Goal: Task Accomplishment & Management: Use online tool/utility

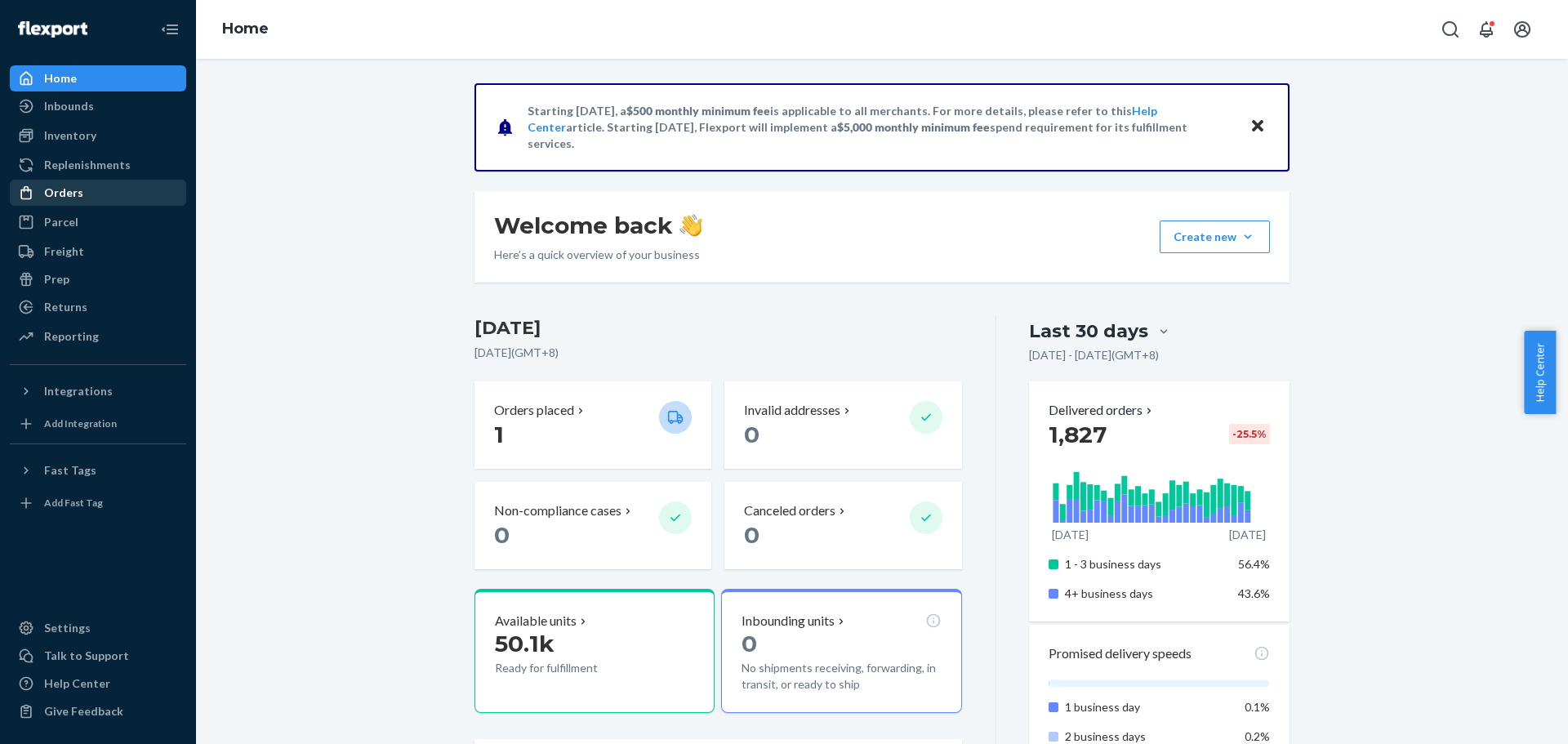
click at [81, 190] on div "Orders" at bounding box center [98, 192] width 173 height 23
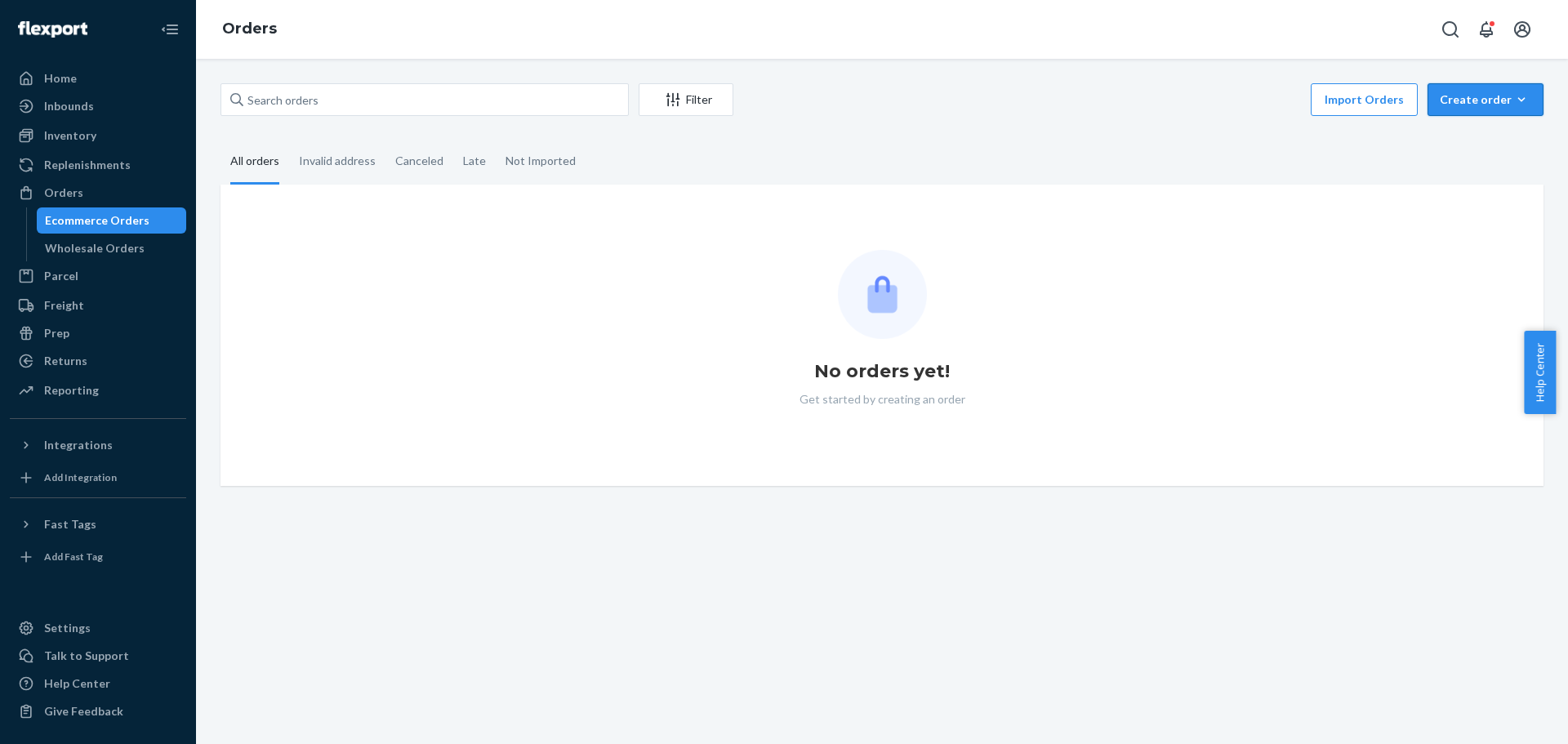
click at [1489, 104] on div "Create order" at bounding box center [1485, 99] width 91 height 17
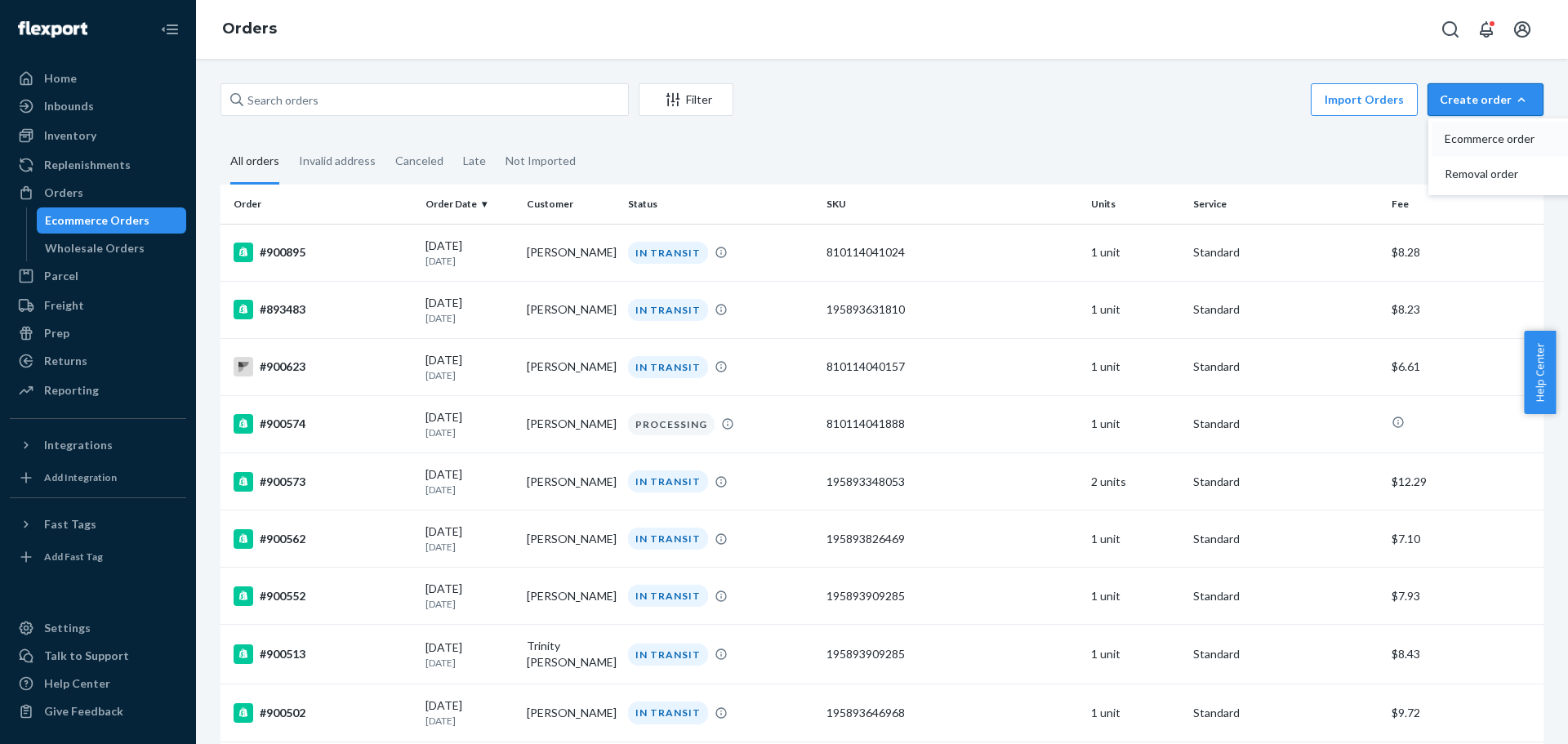
click at [1483, 133] on span "Ecommerce order" at bounding box center [1494, 139] width 101 height 12
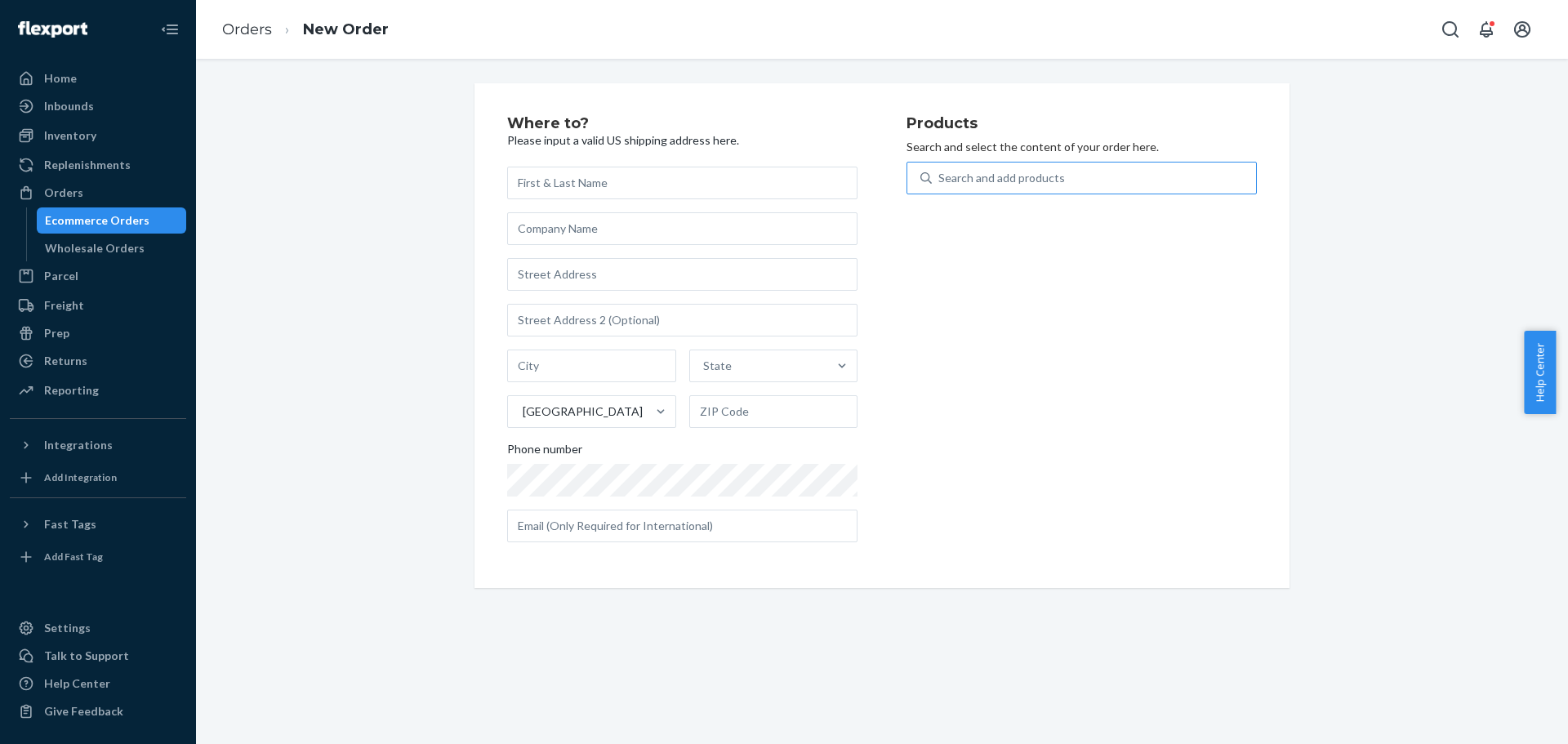
click at [1050, 170] on div "Search and add products" at bounding box center [1001, 178] width 127 height 17
click at [940, 170] on input "Search and add products" at bounding box center [940, 178] width 2 height 17
paste input "Invisible Lift Inserts"
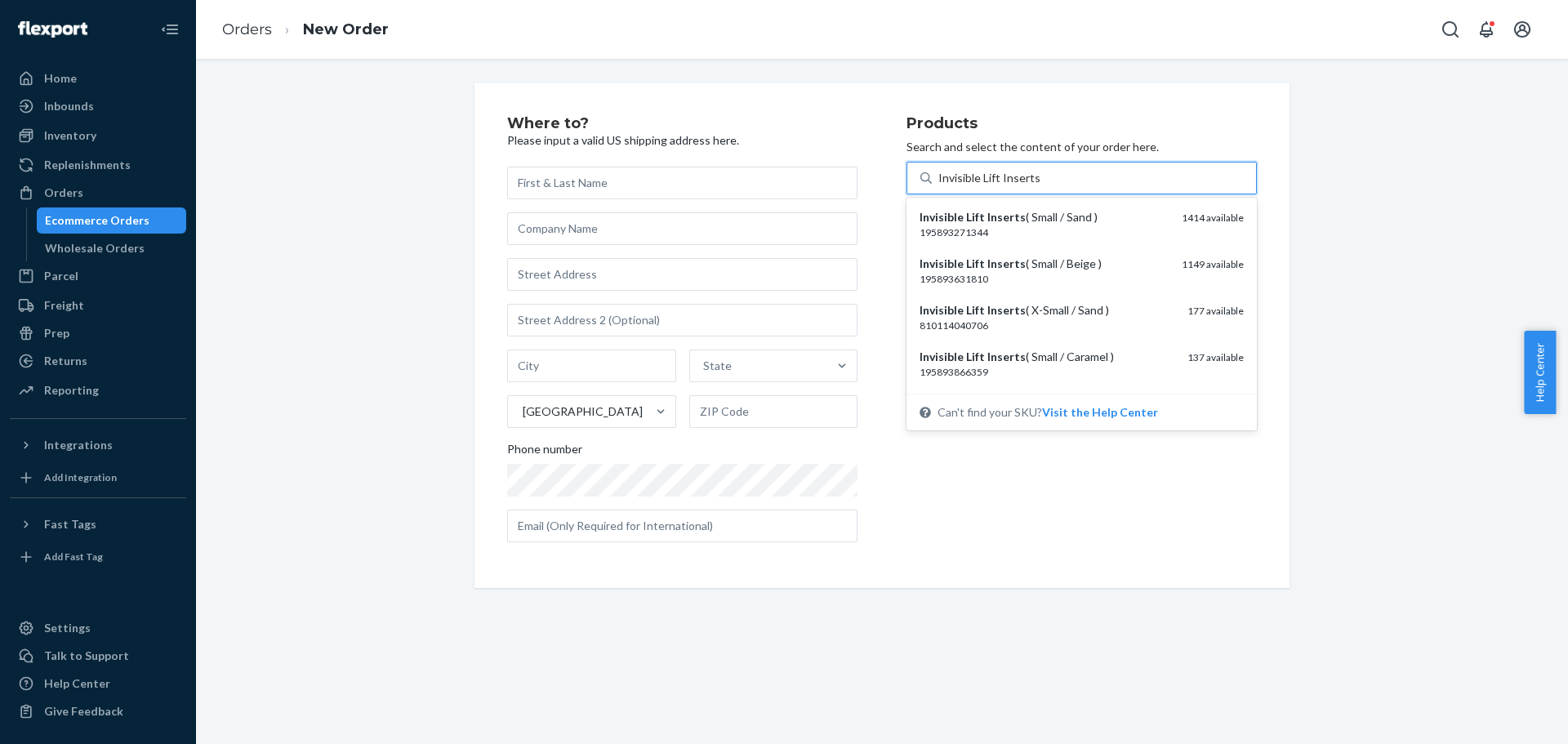
type input "Invisible Lift Inserts"
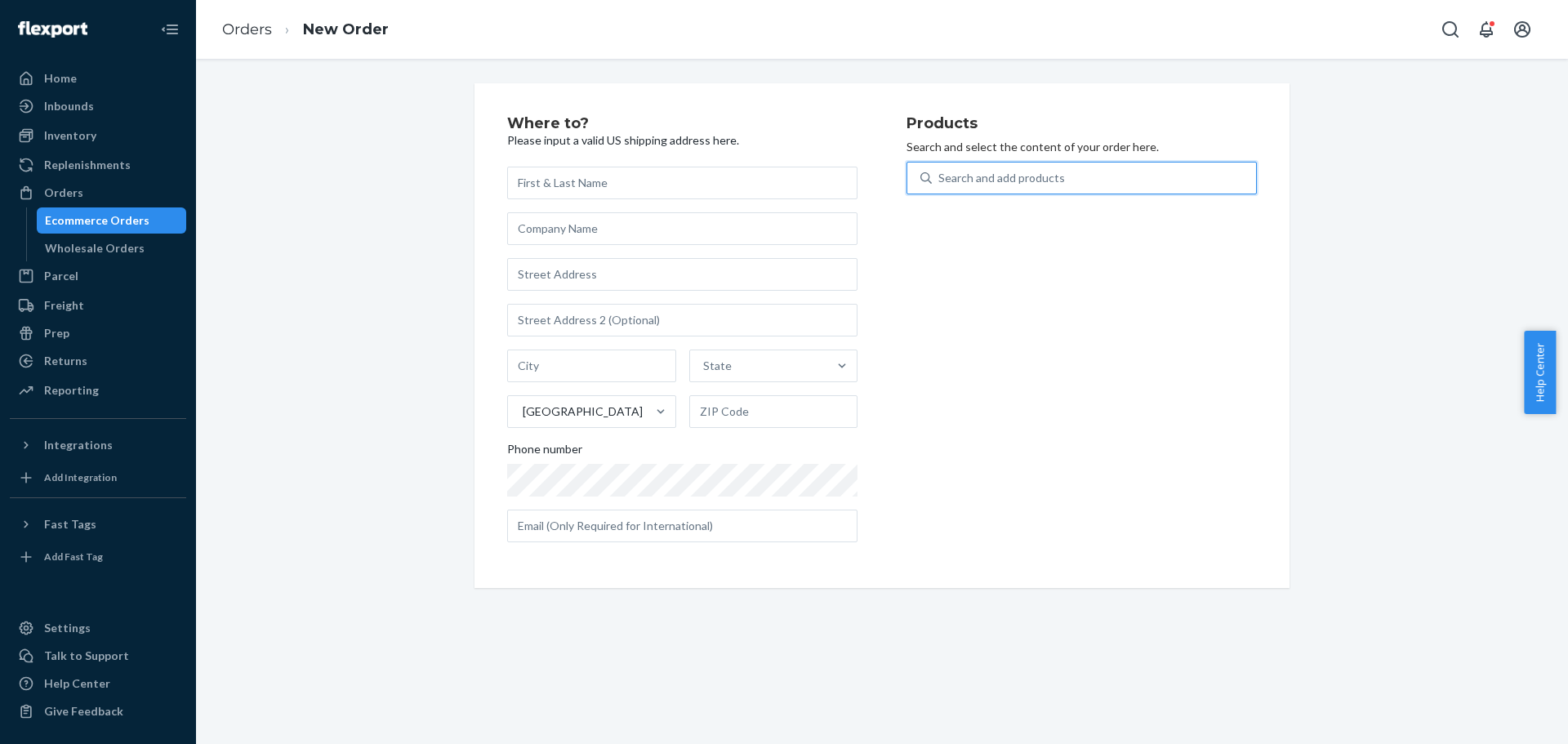
click at [992, 182] on div "Search and add products" at bounding box center [1001, 178] width 127 height 17
click at [940, 182] on input "0 results available. Use Up and Down to choose options, press Enter to select t…" at bounding box center [940, 178] width 2 height 17
paste input "Invisible Lift Inserts"
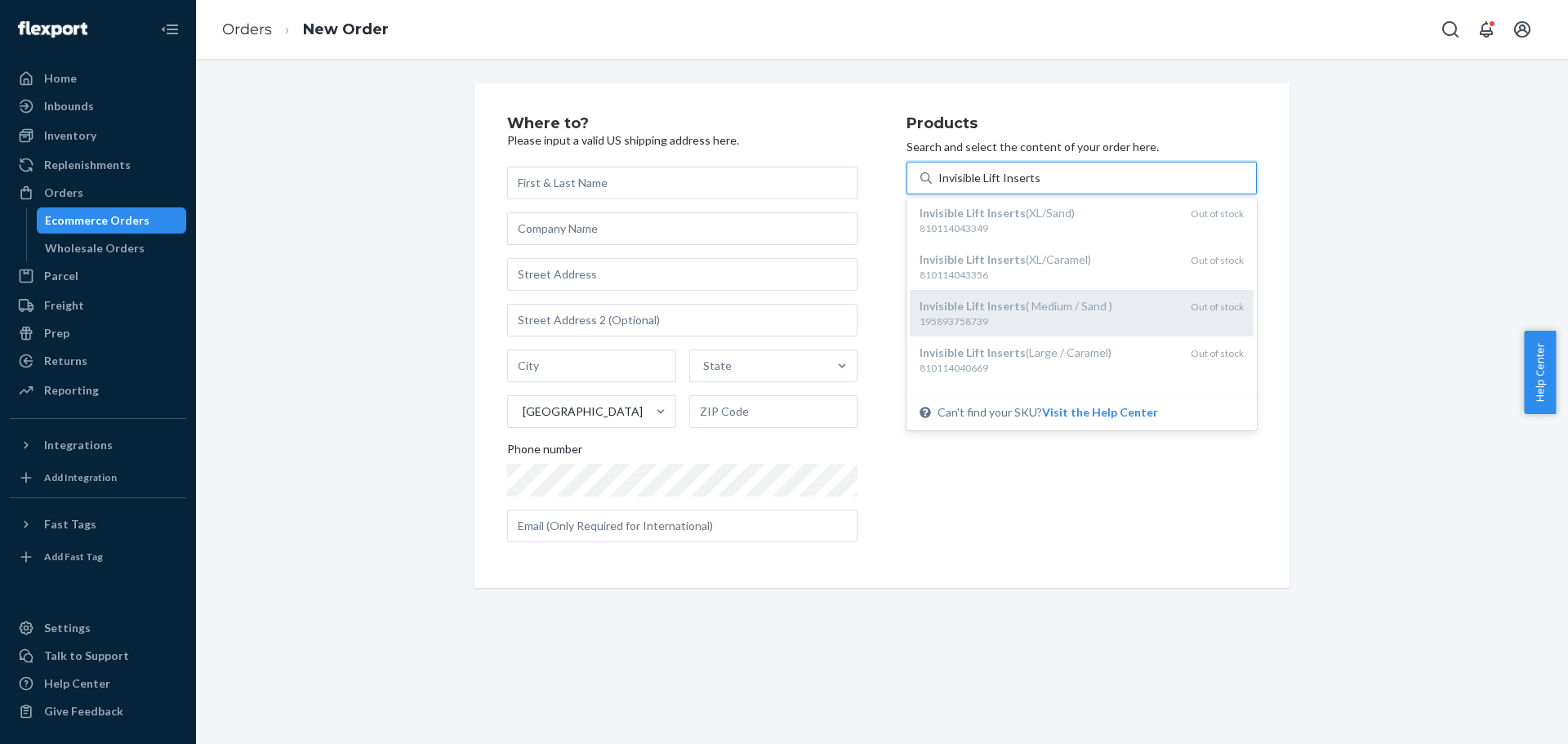
scroll to position [571, 0]
type input "Invisible Lift Inserts"
